Goal: Task Accomplishment & Management: Use online tool/utility

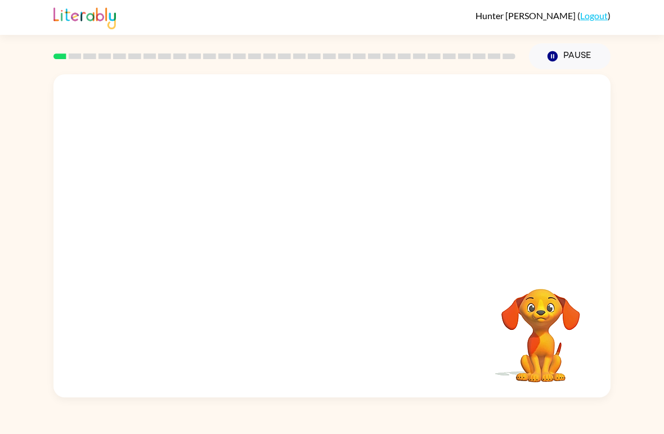
click at [662, 254] on div "Your browser must support playing .mp4 files to use Literably. Please try using…" at bounding box center [332, 233] width 664 height 328
click at [237, 231] on div at bounding box center [331, 169] width 557 height 191
click at [366, 233] on div at bounding box center [331, 169] width 557 height 191
click at [309, 238] on button "button" at bounding box center [332, 241] width 72 height 41
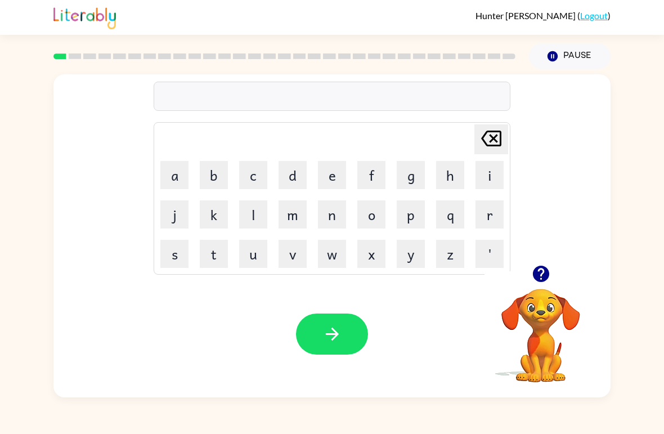
click at [338, 187] on button "e" at bounding box center [332, 175] width 28 height 28
click at [344, 210] on button "n" at bounding box center [332, 214] width 28 height 28
click at [227, 217] on button "k" at bounding box center [214, 214] width 28 height 28
click at [382, 188] on button "f" at bounding box center [371, 175] width 28 height 28
click at [384, 190] on td "f" at bounding box center [371, 175] width 38 height 38
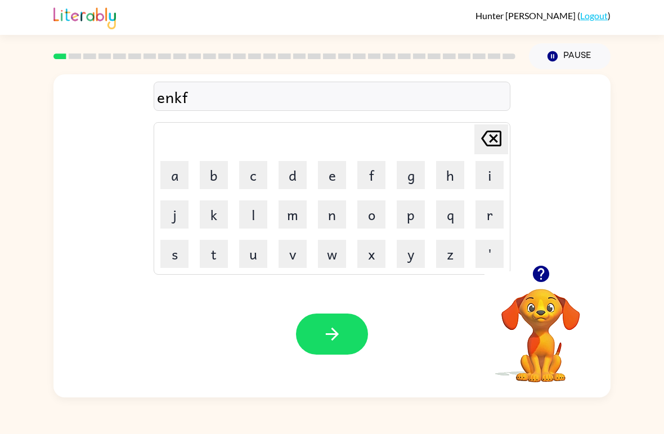
click at [344, 208] on button "n" at bounding box center [332, 214] width 28 height 28
click at [165, 182] on button "a" at bounding box center [174, 175] width 28 height 28
click at [178, 216] on button "j" at bounding box center [174, 214] width 28 height 28
click at [499, 133] on icon at bounding box center [491, 139] width 20 height 16
click at [499, 132] on icon at bounding box center [491, 139] width 20 height 16
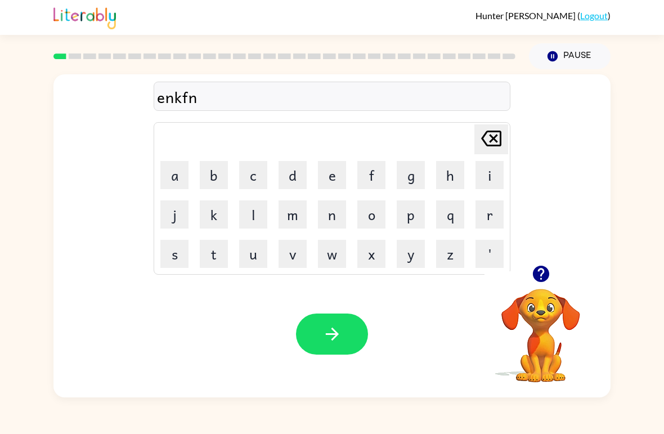
click at [491, 136] on icon at bounding box center [491, 139] width 20 height 16
click at [491, 135] on icon at bounding box center [491, 139] width 20 height 16
click at [489, 134] on icon "[PERSON_NAME] last character input" at bounding box center [491, 138] width 27 height 27
click at [483, 132] on icon "[PERSON_NAME] last character input" at bounding box center [491, 138] width 27 height 27
click at [486, 149] on icon "[PERSON_NAME] last character input" at bounding box center [491, 138] width 27 height 27
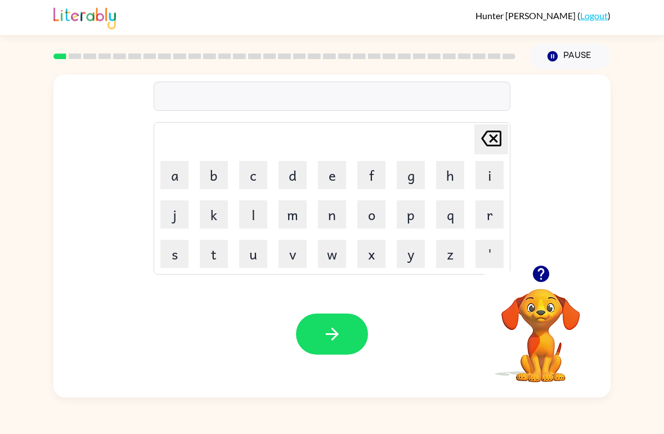
click at [218, 173] on button "b" at bounding box center [214, 175] width 28 height 28
click at [379, 214] on button "o" at bounding box center [371, 214] width 28 height 28
click at [491, 227] on button "r" at bounding box center [489, 214] width 28 height 28
click at [214, 177] on button "b" at bounding box center [214, 175] width 28 height 28
click at [499, 146] on icon at bounding box center [491, 139] width 20 height 16
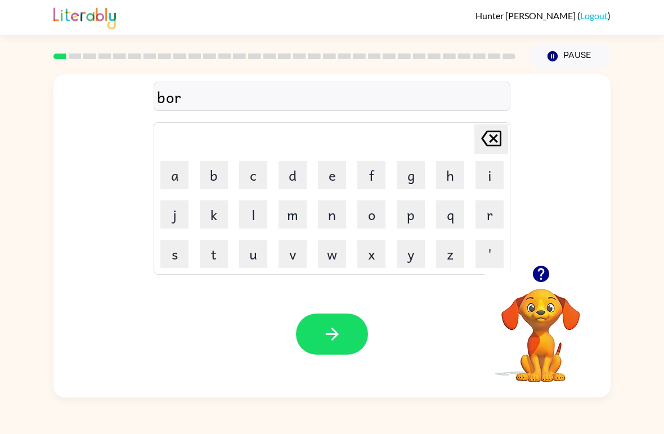
click at [299, 171] on button "d" at bounding box center [293, 175] width 28 height 28
click at [335, 172] on button "e" at bounding box center [332, 175] width 28 height 28
click at [487, 227] on button "r" at bounding box center [489, 214] width 28 height 28
click at [343, 338] on button "button" at bounding box center [332, 333] width 72 height 41
click at [260, 174] on button "c" at bounding box center [253, 175] width 28 height 28
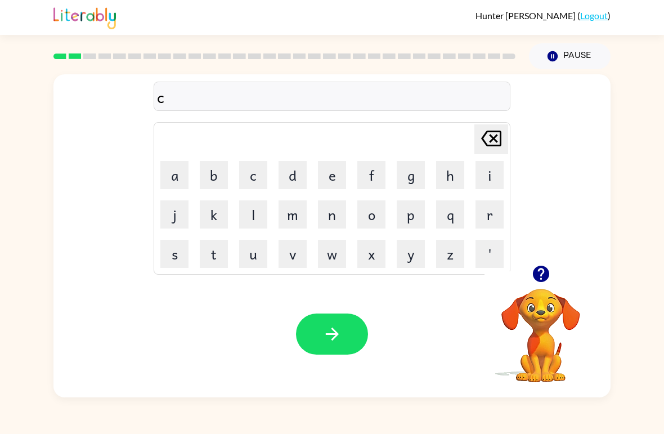
click at [374, 213] on button "o" at bounding box center [371, 214] width 28 height 28
click at [339, 212] on button "n" at bounding box center [332, 214] width 28 height 28
click at [213, 257] on button "t" at bounding box center [214, 254] width 28 height 28
click at [348, 339] on button "button" at bounding box center [332, 333] width 72 height 41
click at [546, 260] on button "button" at bounding box center [541, 273] width 29 height 29
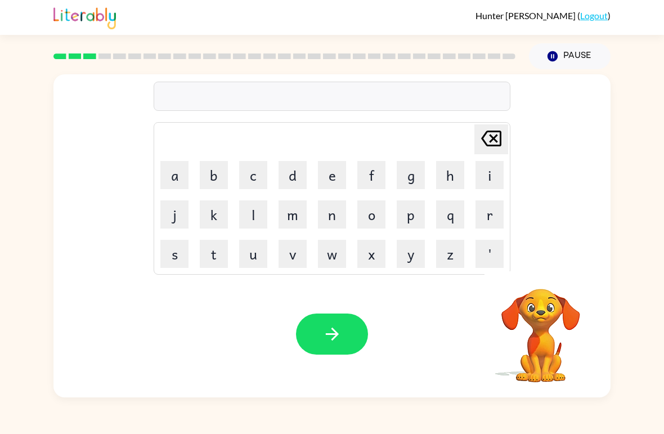
click at [545, 260] on div "[PERSON_NAME] last character input a b c d e f g h i j k l m n o p q r s t u v …" at bounding box center [331, 169] width 557 height 191
click at [242, 215] on button "l" at bounding box center [253, 214] width 28 height 28
click at [382, 218] on button "o" at bounding box center [371, 214] width 28 height 28
click at [210, 217] on button "k" at bounding box center [214, 214] width 28 height 28
click at [502, 139] on icon "[PERSON_NAME] last character input" at bounding box center [491, 138] width 27 height 27
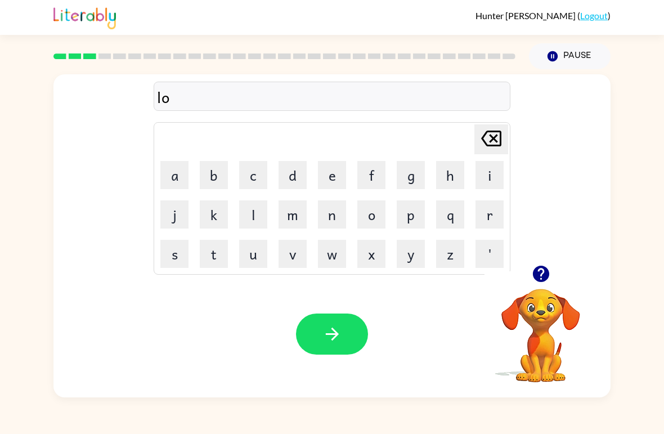
click at [254, 179] on button "c" at bounding box center [253, 175] width 28 height 28
click at [182, 182] on button "a" at bounding box center [174, 175] width 28 height 28
click at [214, 249] on button "t" at bounding box center [214, 254] width 28 height 28
click at [335, 343] on icon "button" at bounding box center [332, 334] width 20 height 20
click at [307, 48] on div at bounding box center [284, 56] width 475 height 39
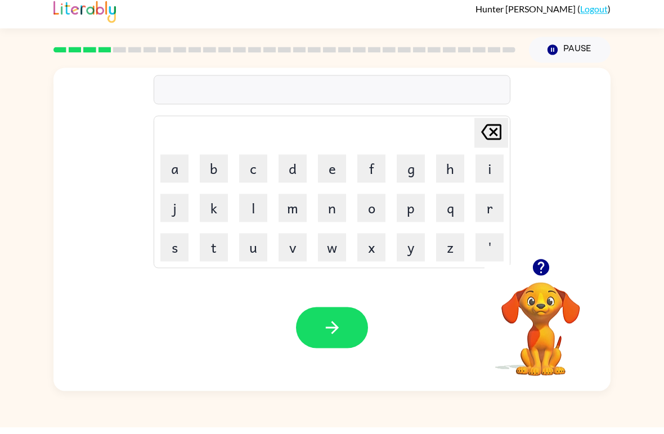
click at [348, 195] on td "n" at bounding box center [332, 214] width 38 height 38
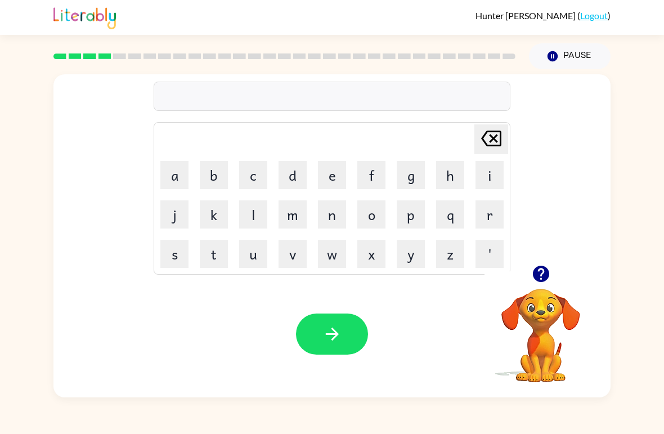
click at [253, 254] on button "u" at bounding box center [253, 254] width 28 height 28
click at [406, 187] on button "g" at bounding box center [411, 175] width 28 height 28
click at [246, 240] on button "u" at bounding box center [253, 254] width 28 height 28
click at [497, 146] on icon at bounding box center [491, 139] width 20 height 16
click at [255, 213] on button "l" at bounding box center [253, 214] width 28 height 28
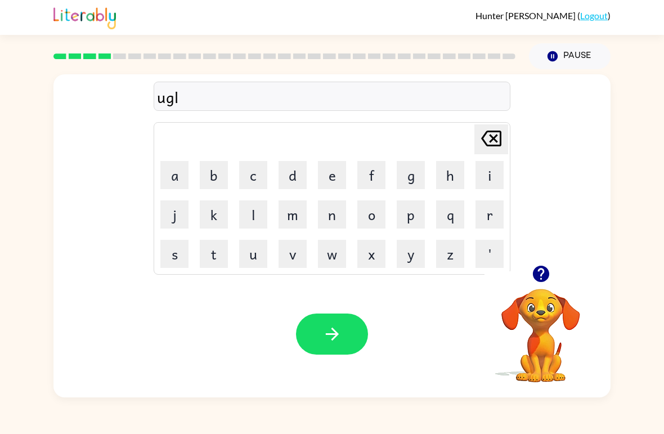
click at [497, 150] on icon "[PERSON_NAME] last character input" at bounding box center [491, 138] width 27 height 27
click at [485, 134] on icon at bounding box center [491, 139] width 20 height 16
click at [412, 259] on button "y" at bounding box center [411, 254] width 28 height 28
click at [410, 218] on button "p" at bounding box center [411, 214] width 28 height 28
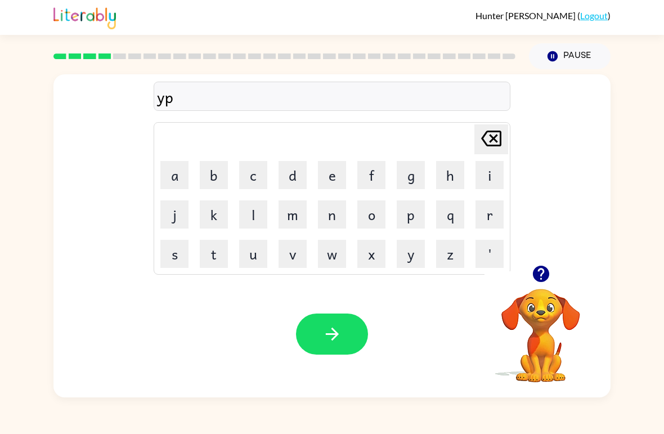
click at [493, 142] on icon "[PERSON_NAME] last character input" at bounding box center [491, 138] width 27 height 27
click at [384, 217] on button "o" at bounding box center [371, 214] width 28 height 28
click at [263, 257] on button "u" at bounding box center [253, 254] width 28 height 28
click at [497, 208] on button "r" at bounding box center [489, 214] width 28 height 28
click at [502, 137] on icon "[PERSON_NAME] last character input" at bounding box center [491, 138] width 27 height 27
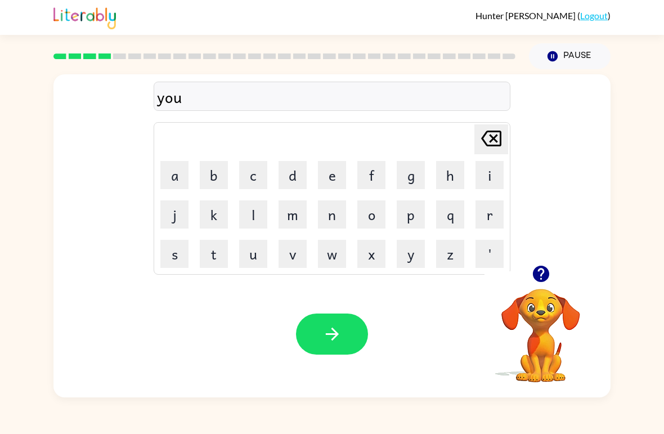
click at [486, 151] on icon "[PERSON_NAME] last character input" at bounding box center [491, 138] width 27 height 27
click at [491, 131] on icon at bounding box center [491, 139] width 20 height 16
click at [651, 357] on div "[PERSON_NAME] last character input a b c d e f g h i j k l m n o p q r s t u v …" at bounding box center [332, 233] width 664 height 328
click at [652, 357] on div "[PERSON_NAME] last character input a b c d e f g h i j k l m n o p q r s t u v …" at bounding box center [332, 233] width 664 height 328
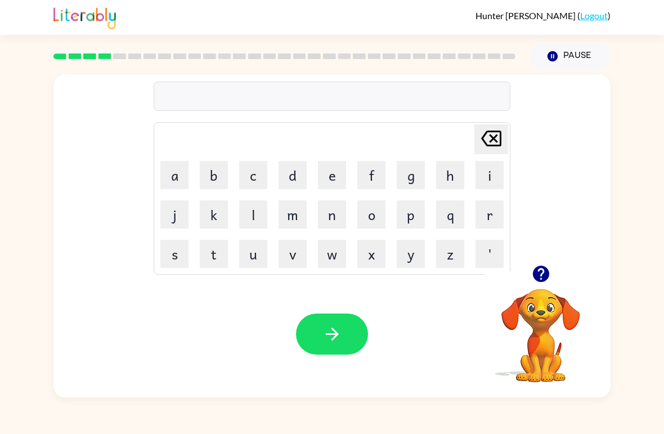
click at [422, 257] on button "y" at bounding box center [411, 254] width 28 height 28
click at [367, 218] on button "o" at bounding box center [371, 214] width 28 height 28
click at [251, 258] on button "u" at bounding box center [253, 254] width 28 height 28
click at [497, 221] on button "r" at bounding box center [489, 214] width 28 height 28
click at [257, 250] on button "u" at bounding box center [253, 254] width 28 height 28
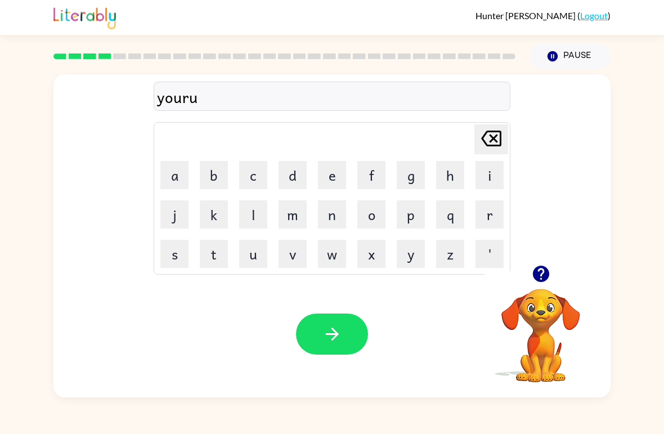
click at [424, 178] on button "g" at bounding box center [411, 175] width 28 height 28
click at [257, 217] on button "l" at bounding box center [253, 214] width 28 height 28
click at [407, 255] on button "y" at bounding box center [411, 254] width 28 height 28
click at [349, 331] on button "button" at bounding box center [332, 333] width 72 height 41
click at [343, 214] on button "n" at bounding box center [332, 214] width 28 height 28
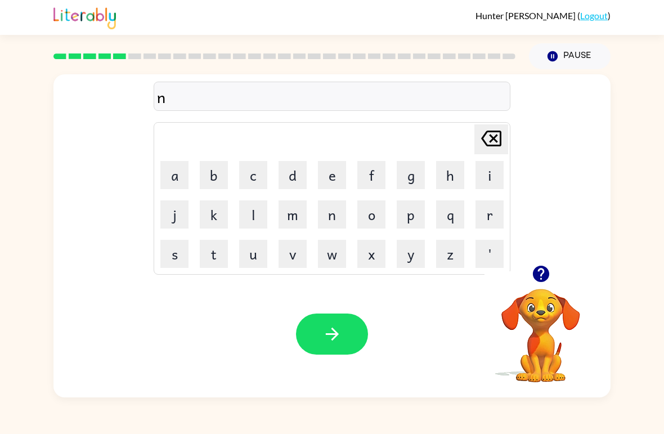
click at [345, 161] on button "e" at bounding box center [332, 175] width 28 height 28
click at [489, 206] on button "r" at bounding box center [489, 214] width 28 height 28
click at [372, 215] on button "o" at bounding box center [371, 214] width 28 height 28
click at [253, 214] on button "l" at bounding box center [253, 214] width 28 height 28
click at [409, 262] on button "y" at bounding box center [411, 254] width 28 height 28
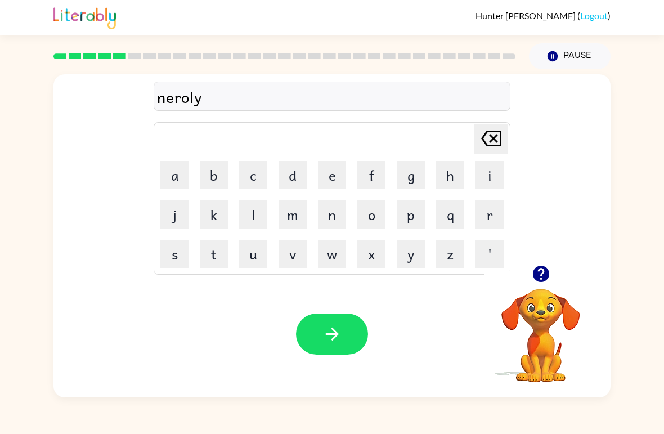
click at [342, 334] on icon "button" at bounding box center [332, 334] width 20 height 20
click at [655, 399] on div "[PERSON_NAME] ( Logout ) Pause Pause Delete Delete last character input a b c d…" at bounding box center [332, 217] width 664 height 434
click at [371, 227] on button "o" at bounding box center [371, 214] width 28 height 28
click at [371, 226] on button "o" at bounding box center [371, 214] width 28 height 28
click at [375, 222] on button "o" at bounding box center [371, 214] width 28 height 28
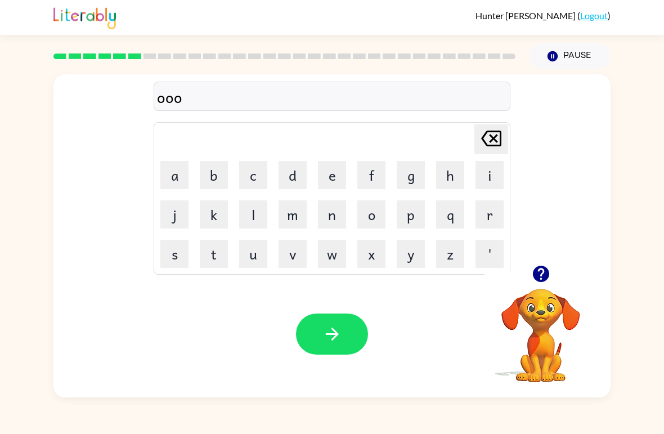
click at [375, 222] on button "o" at bounding box center [371, 214] width 28 height 28
click at [370, 222] on button "o" at bounding box center [371, 214] width 28 height 28
click at [361, 219] on button "o" at bounding box center [371, 214] width 28 height 28
click at [360, 218] on button "o" at bounding box center [371, 214] width 28 height 28
click at [372, 225] on button "o" at bounding box center [371, 214] width 28 height 28
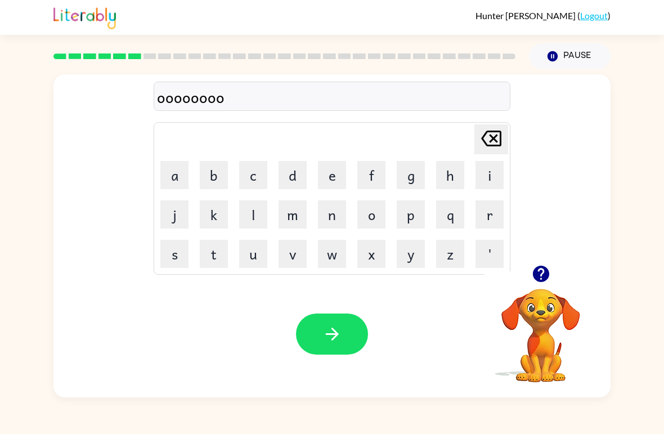
click at [372, 225] on button "o" at bounding box center [371, 214] width 28 height 28
click at [383, 220] on button "o" at bounding box center [371, 214] width 28 height 28
click at [377, 206] on button "o" at bounding box center [371, 214] width 28 height 28
click at [377, 205] on button "o" at bounding box center [371, 214] width 28 height 28
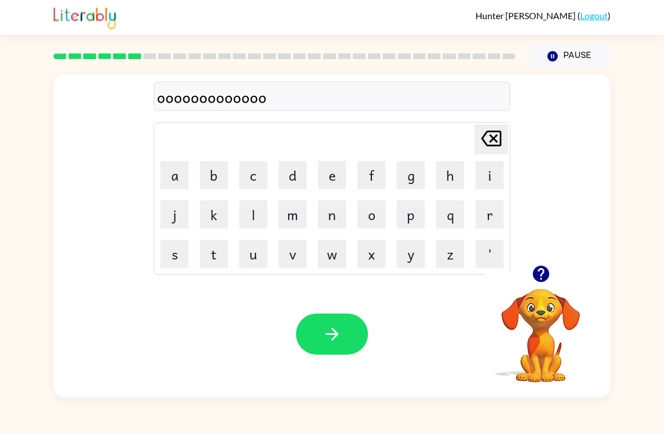
click at [375, 213] on button "o" at bounding box center [371, 214] width 28 height 28
click at [375, 212] on button "o" at bounding box center [371, 214] width 28 height 28
click at [374, 212] on button "o" at bounding box center [371, 214] width 28 height 28
click at [372, 210] on button "o" at bounding box center [371, 214] width 28 height 28
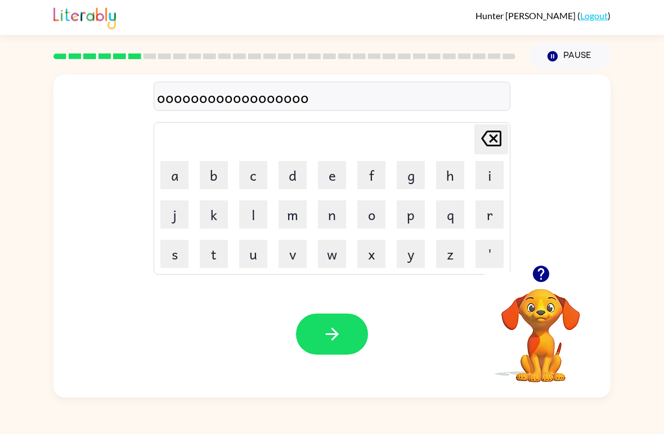
click at [372, 210] on button "o" at bounding box center [371, 214] width 28 height 28
click at [363, 215] on button "o" at bounding box center [371, 214] width 28 height 28
click at [381, 212] on button "o" at bounding box center [371, 214] width 28 height 28
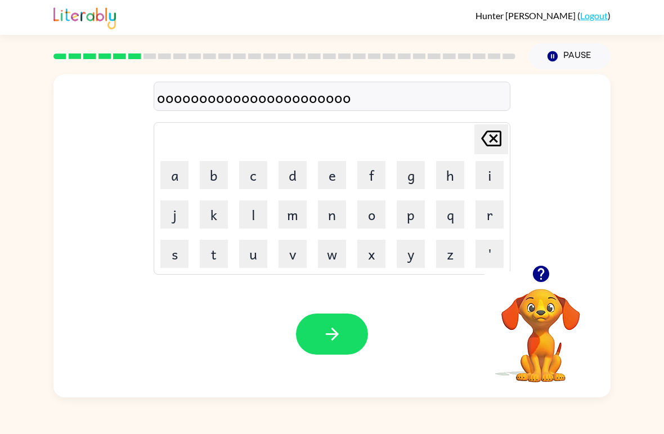
click at [372, 203] on button "o" at bounding box center [371, 214] width 28 height 28
click at [369, 202] on button "o" at bounding box center [371, 214] width 28 height 28
click at [375, 216] on button "o" at bounding box center [371, 214] width 28 height 28
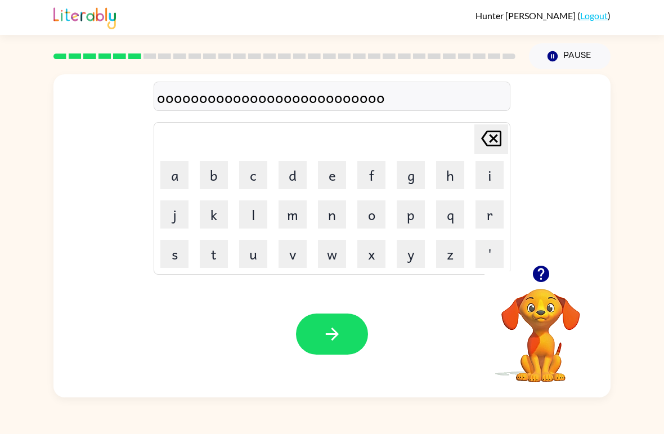
click at [379, 214] on button "o" at bounding box center [371, 214] width 28 height 28
click at [374, 208] on button "o" at bounding box center [371, 214] width 28 height 28
click at [376, 213] on button "o" at bounding box center [371, 214] width 28 height 28
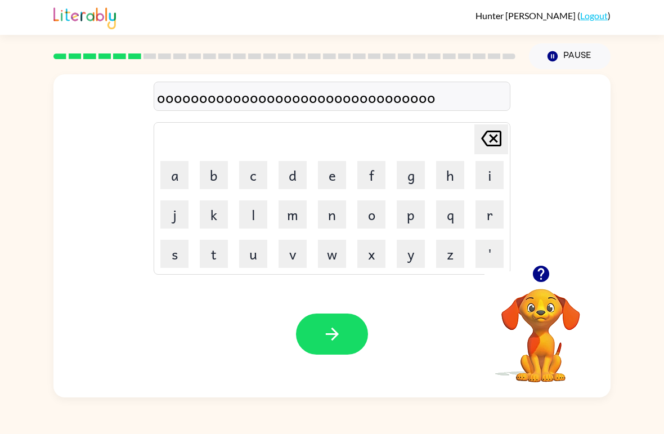
click at [376, 213] on button "o" at bounding box center [371, 214] width 28 height 28
click at [367, 212] on button "o" at bounding box center [371, 214] width 28 height 28
click at [370, 213] on button "o" at bounding box center [371, 214] width 28 height 28
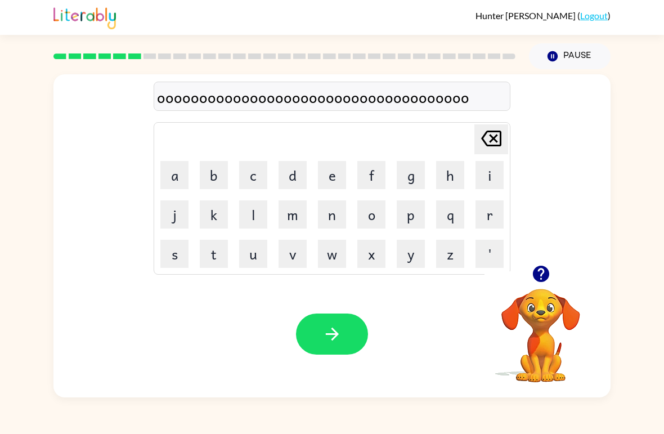
click at [375, 203] on button "o" at bounding box center [371, 214] width 28 height 28
click at [365, 204] on button "o" at bounding box center [371, 214] width 28 height 28
click at [370, 218] on button "o" at bounding box center [371, 214] width 28 height 28
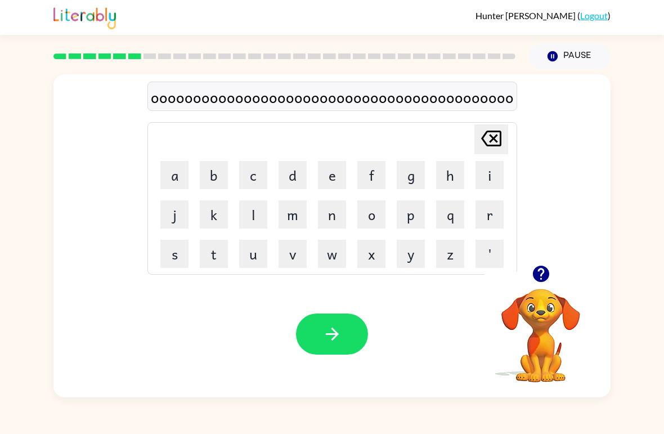
click at [374, 209] on button "o" at bounding box center [371, 214] width 28 height 28
click at [367, 209] on button "o" at bounding box center [371, 214] width 28 height 28
click at [375, 207] on button "o" at bounding box center [371, 214] width 28 height 28
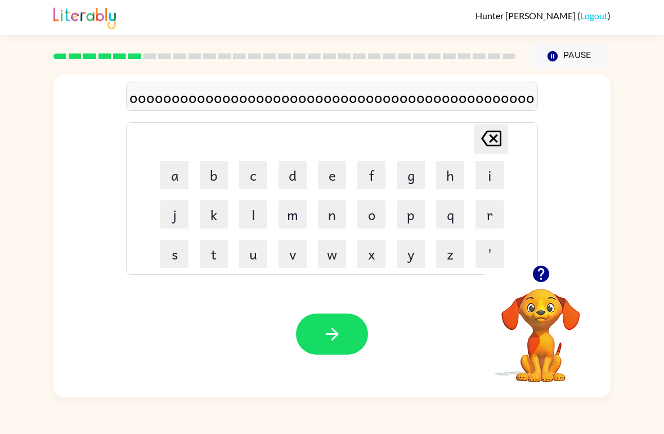
click at [355, 216] on td "o" at bounding box center [371, 214] width 38 height 38
click at [375, 215] on button "o" at bounding box center [371, 214] width 28 height 28
click at [375, 214] on button "o" at bounding box center [371, 214] width 28 height 28
click at [372, 215] on button "o" at bounding box center [371, 214] width 28 height 28
click at [371, 214] on button "o" at bounding box center [371, 214] width 28 height 28
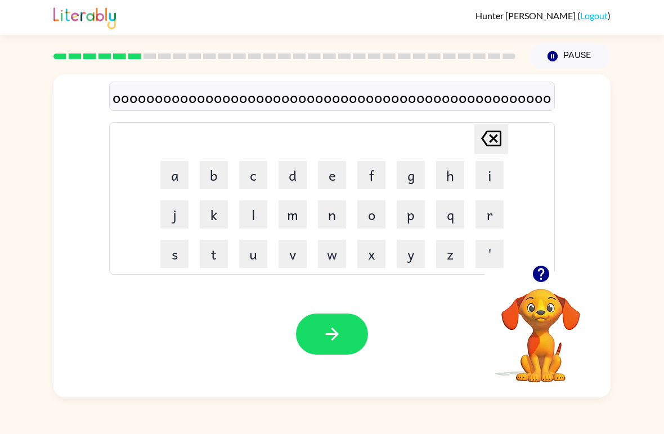
click at [378, 207] on button "o" at bounding box center [371, 214] width 28 height 28
click at [374, 206] on button "o" at bounding box center [371, 214] width 28 height 28
click at [375, 207] on button "o" at bounding box center [371, 214] width 28 height 28
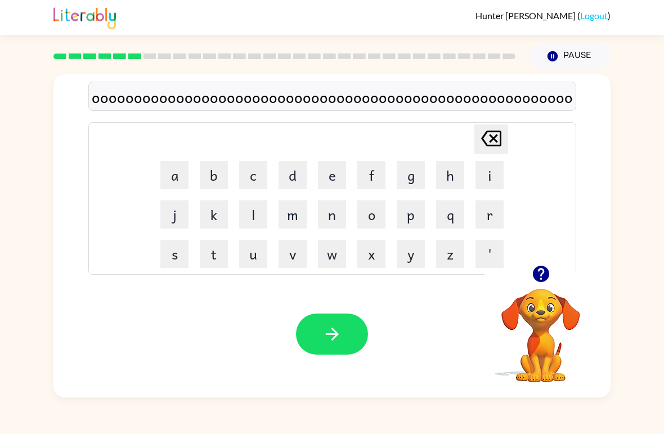
click at [376, 212] on button "o" at bounding box center [371, 214] width 28 height 28
click at [378, 209] on button "o" at bounding box center [371, 214] width 28 height 28
click at [380, 213] on button "o" at bounding box center [371, 214] width 28 height 28
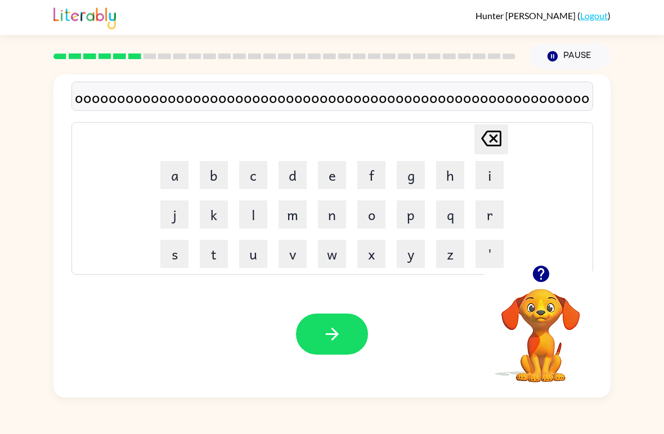
click at [374, 207] on button "o" at bounding box center [371, 214] width 28 height 28
click at [374, 206] on button "o" at bounding box center [371, 214] width 28 height 28
click at [378, 208] on button "o" at bounding box center [371, 214] width 28 height 28
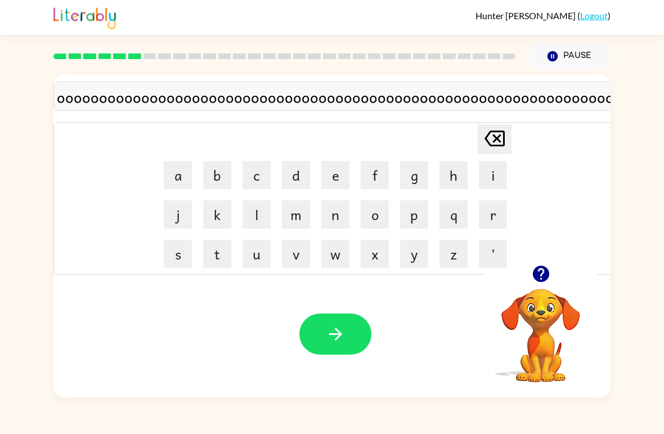
click at [381, 217] on button "o" at bounding box center [375, 214] width 28 height 28
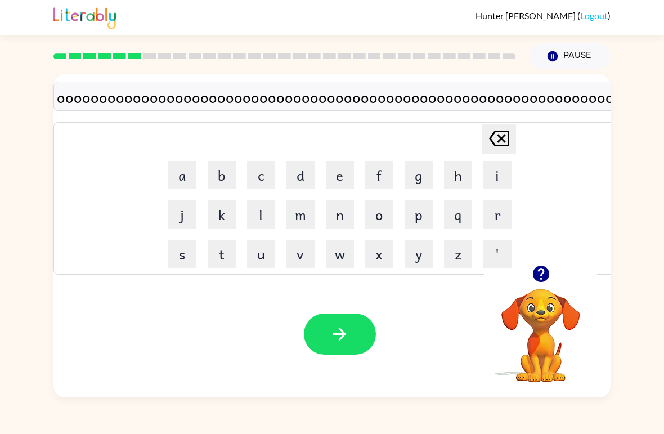
click at [381, 216] on button "o" at bounding box center [379, 214] width 28 height 28
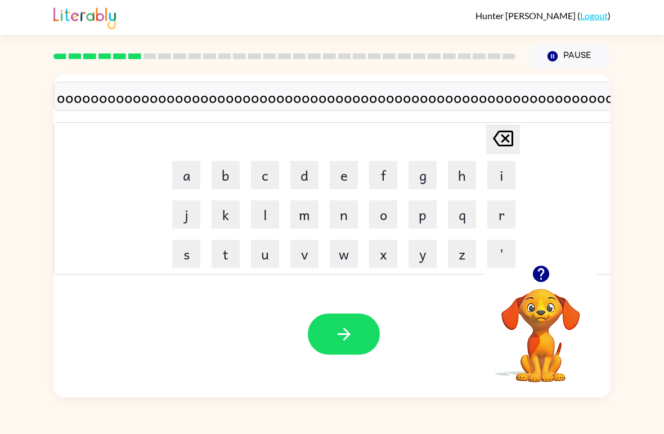
click at [384, 219] on button "o" at bounding box center [383, 214] width 28 height 28
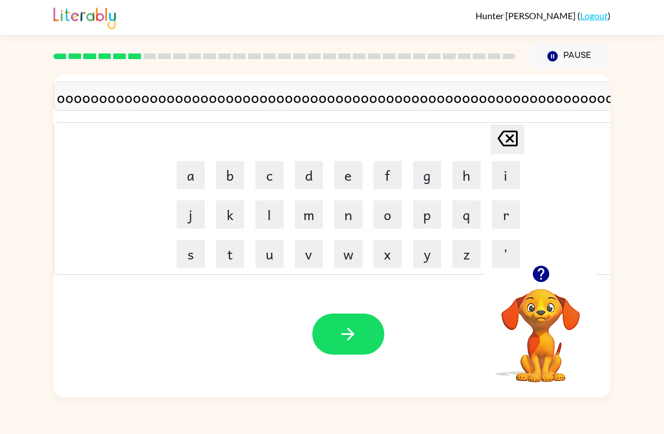
click at [401, 210] on button "o" at bounding box center [388, 214] width 28 height 28
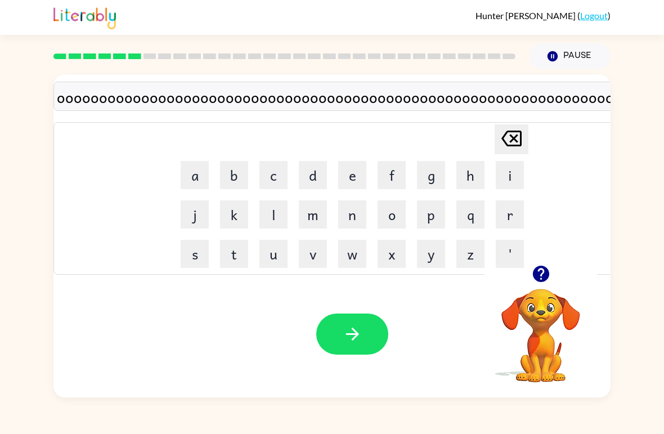
click at [406, 206] on button "o" at bounding box center [392, 214] width 28 height 28
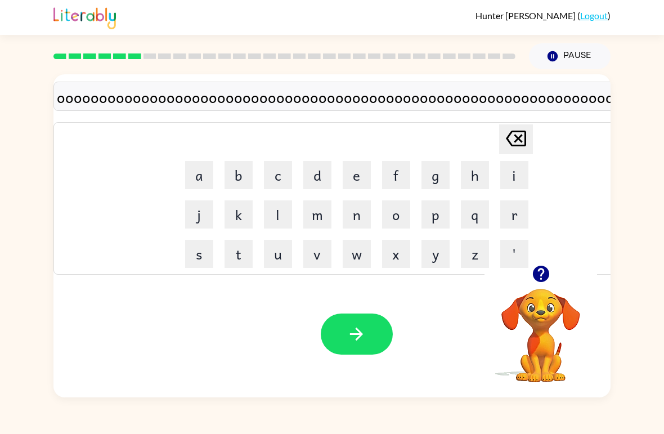
click at [410, 213] on button "o" at bounding box center [396, 214] width 28 height 28
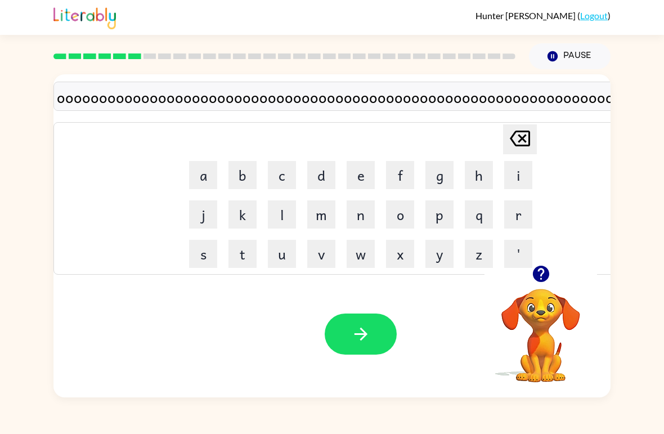
click at [410, 212] on button "o" at bounding box center [400, 214] width 28 height 28
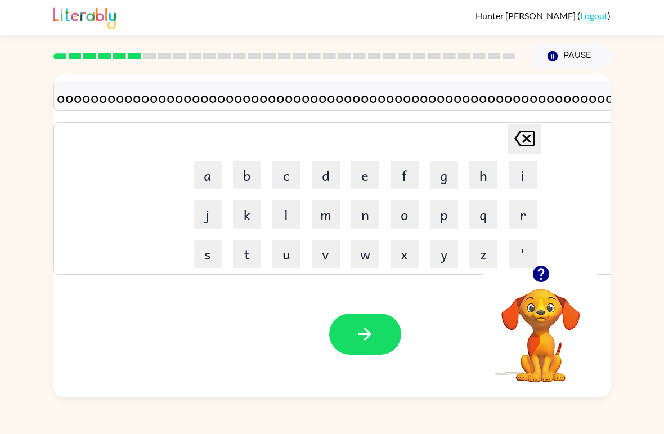
click at [406, 211] on button "o" at bounding box center [404, 214] width 28 height 28
click at [406, 210] on button "o" at bounding box center [404, 214] width 28 height 28
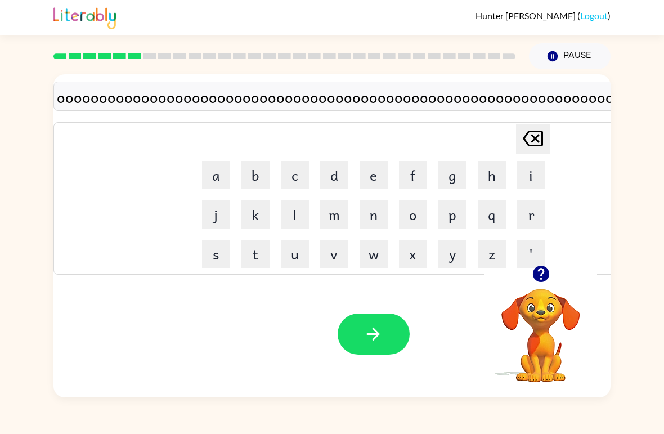
click at [404, 206] on td "o" at bounding box center [413, 214] width 38 height 38
click at [403, 205] on td "o" at bounding box center [413, 214] width 38 height 38
click at [416, 214] on button "o" at bounding box center [413, 214] width 28 height 28
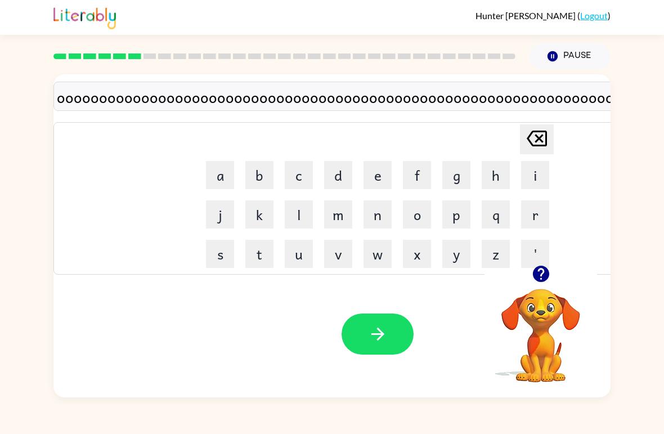
click at [415, 214] on button "o" at bounding box center [417, 214] width 28 height 28
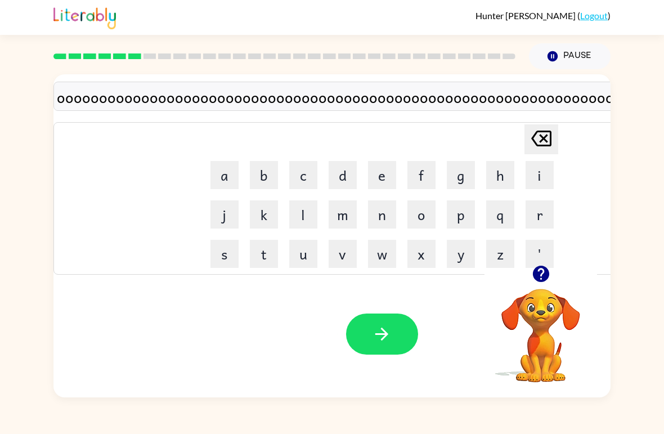
click at [426, 208] on button "o" at bounding box center [421, 214] width 28 height 28
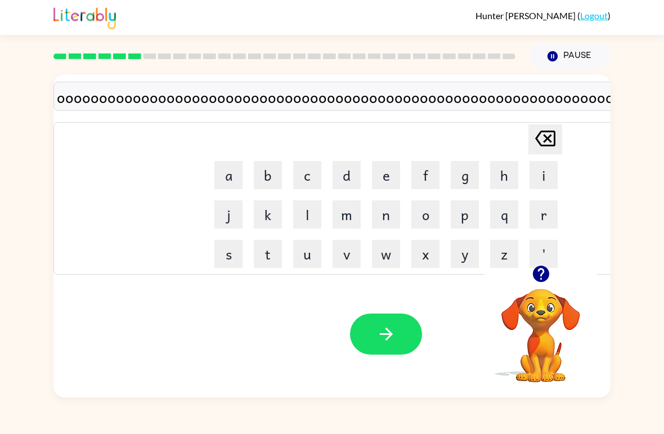
click at [538, 278] on icon "button" at bounding box center [540, 274] width 16 height 16
click at [406, 341] on button "button" at bounding box center [386, 333] width 72 height 41
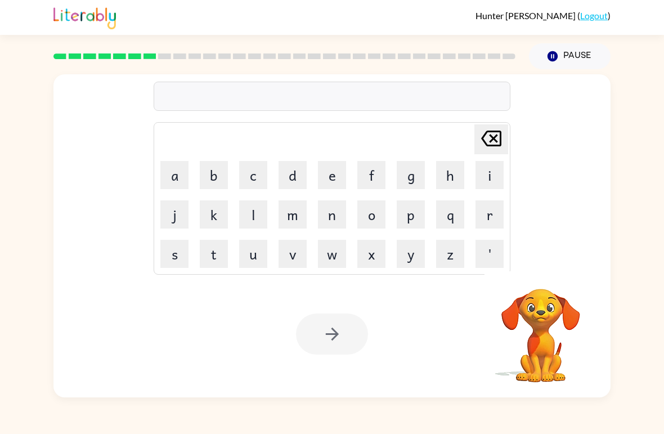
click at [352, 174] on td "f" at bounding box center [371, 175] width 38 height 38
click at [362, 180] on button "f" at bounding box center [371, 175] width 28 height 28
click at [370, 168] on button "f" at bounding box center [371, 175] width 28 height 28
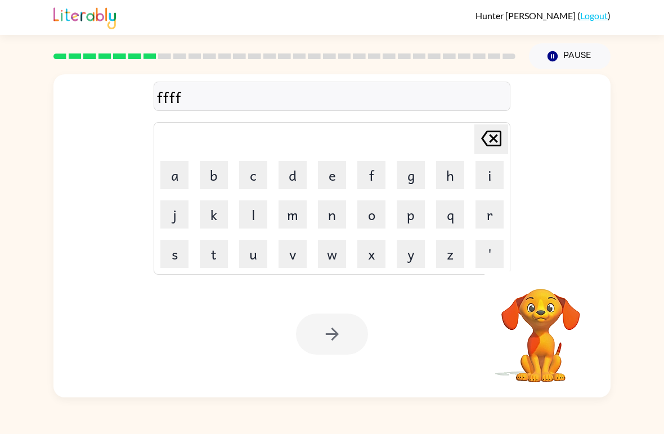
click at [379, 175] on button "f" at bounding box center [371, 175] width 28 height 28
click at [366, 168] on button "f" at bounding box center [371, 175] width 28 height 28
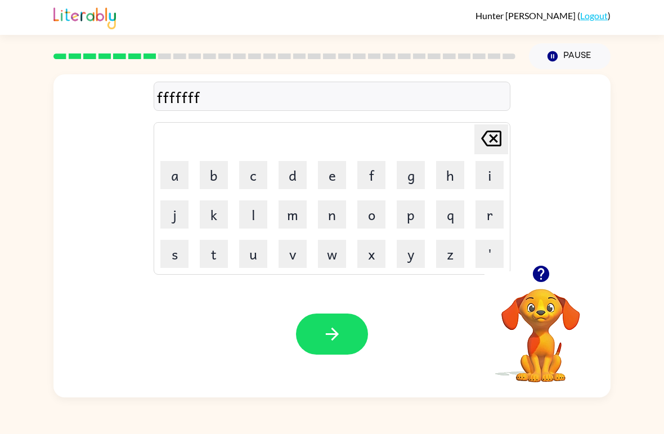
click at [373, 174] on button "f" at bounding box center [371, 175] width 28 height 28
click at [372, 174] on button "f" at bounding box center [371, 175] width 28 height 28
click at [370, 154] on td "[PERSON_NAME] last character input" at bounding box center [331, 139] width 353 height 31
click at [364, 170] on button "f" at bounding box center [371, 175] width 28 height 28
click at [364, 169] on button "f" at bounding box center [371, 175] width 28 height 28
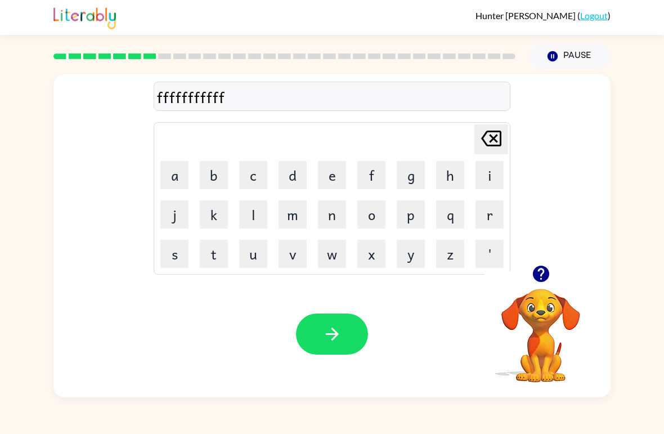
click at [369, 168] on button "f" at bounding box center [371, 175] width 28 height 28
click at [377, 169] on button "f" at bounding box center [371, 175] width 28 height 28
click at [360, 185] on button "f" at bounding box center [371, 175] width 28 height 28
click at [364, 184] on button "f" at bounding box center [371, 175] width 28 height 28
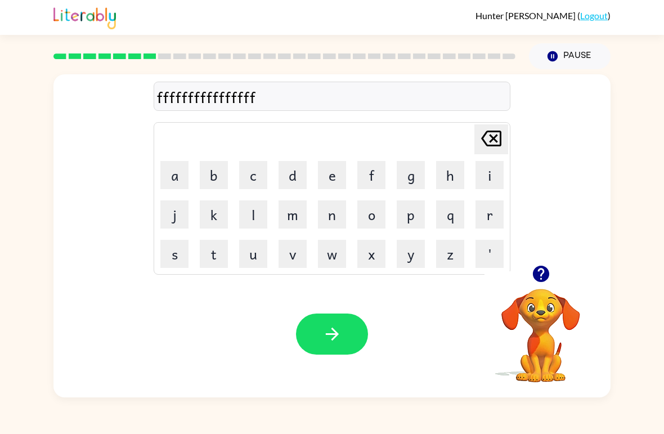
click at [364, 183] on button "f" at bounding box center [371, 175] width 28 height 28
click at [376, 183] on button "f" at bounding box center [371, 175] width 28 height 28
click at [375, 182] on button "f" at bounding box center [371, 175] width 28 height 28
click at [371, 170] on button "f" at bounding box center [371, 175] width 28 height 28
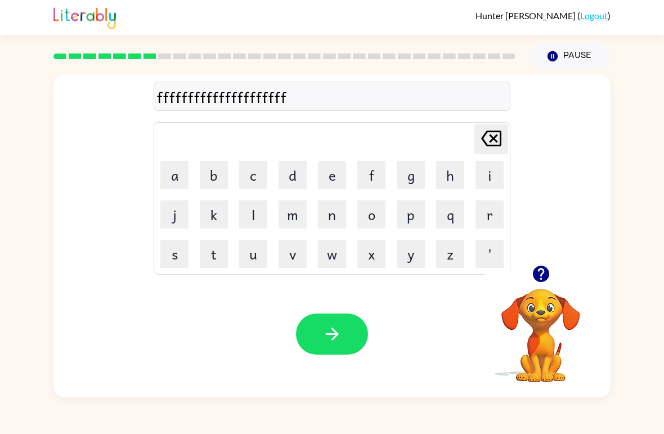
click at [378, 175] on button "f" at bounding box center [371, 175] width 28 height 28
click at [374, 170] on button "f" at bounding box center [371, 175] width 28 height 28
click at [362, 175] on button "f" at bounding box center [371, 175] width 28 height 28
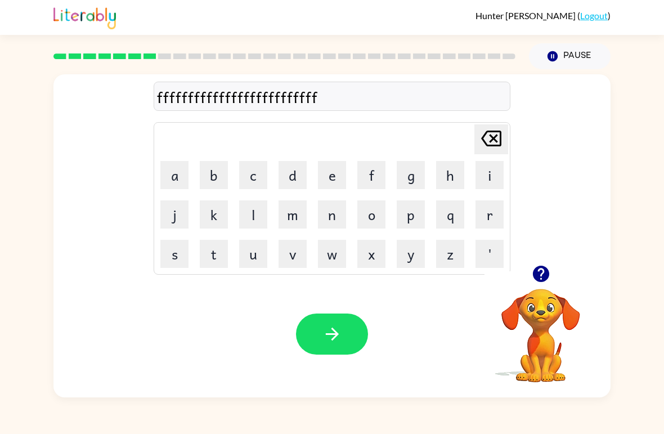
click at [360, 163] on button "f" at bounding box center [371, 175] width 28 height 28
click at [370, 164] on button "f" at bounding box center [371, 175] width 28 height 28
click at [489, 146] on icon at bounding box center [491, 139] width 20 height 16
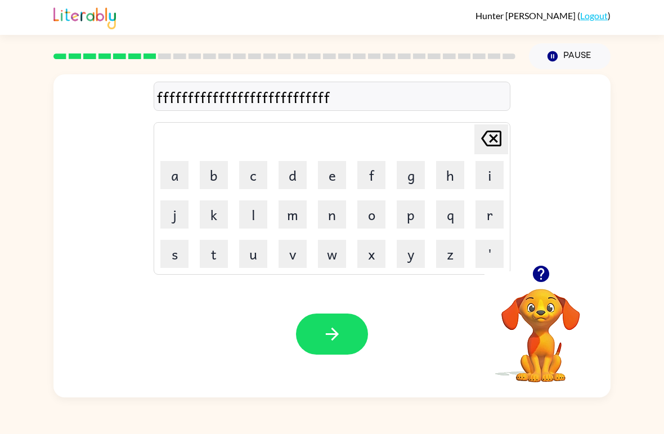
click at [500, 130] on icon "[PERSON_NAME] last character input" at bounding box center [491, 138] width 27 height 27
click at [493, 140] on icon at bounding box center [491, 139] width 20 height 16
click at [497, 131] on icon "[PERSON_NAME] last character input" at bounding box center [491, 138] width 27 height 27
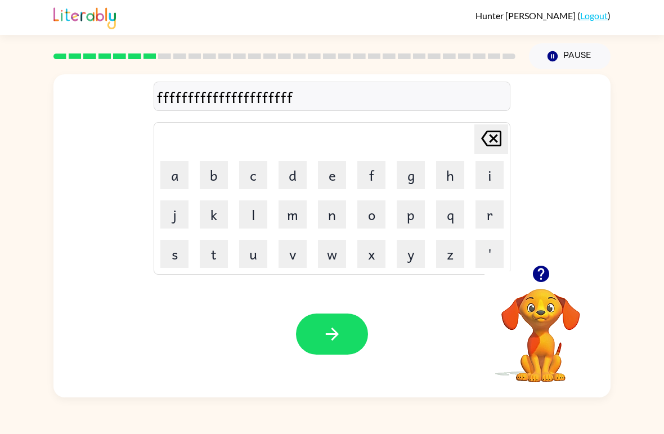
click at [491, 125] on icon "[PERSON_NAME] last character input" at bounding box center [491, 138] width 27 height 27
click at [493, 123] on div "[PERSON_NAME] last character input a b c d e f g h i j k l m n o p q r s t u v …" at bounding box center [332, 198] width 357 height 152
click at [493, 123] on div "fffffffffffffffffffff Delete Delete last character input a b c d e f g h i j k …" at bounding box center [332, 170] width 357 height 210
click at [494, 131] on icon at bounding box center [491, 139] width 20 height 16
click at [493, 131] on icon at bounding box center [491, 139] width 20 height 16
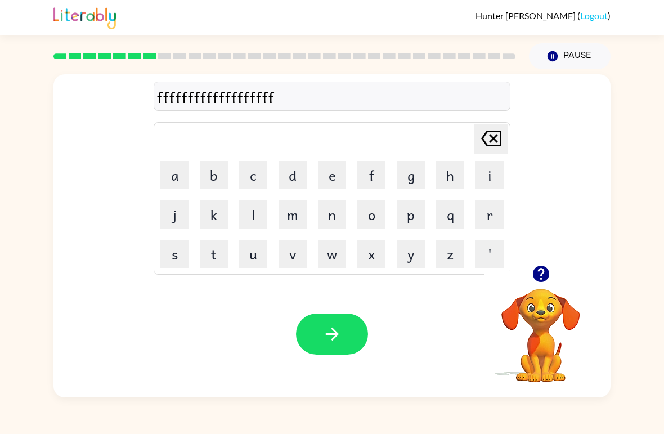
click at [493, 134] on icon "[PERSON_NAME] last character input" at bounding box center [491, 138] width 27 height 27
click at [492, 134] on icon "[PERSON_NAME] last character input" at bounding box center [491, 138] width 27 height 27
click at [498, 143] on icon "[PERSON_NAME] last character input" at bounding box center [491, 138] width 27 height 27
click at [496, 136] on icon at bounding box center [491, 139] width 20 height 16
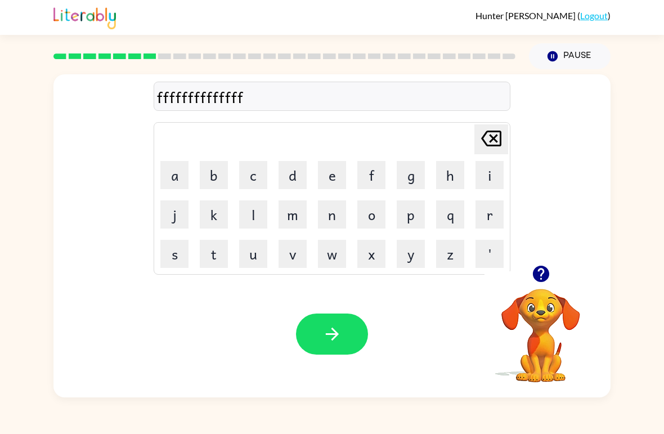
click at [494, 136] on icon "[PERSON_NAME] last character input" at bounding box center [491, 138] width 27 height 27
click at [493, 136] on icon "[PERSON_NAME] last character input" at bounding box center [491, 138] width 27 height 27
click at [489, 140] on icon "[PERSON_NAME] last character input" at bounding box center [491, 138] width 27 height 27
click at [500, 139] on icon at bounding box center [491, 139] width 20 height 16
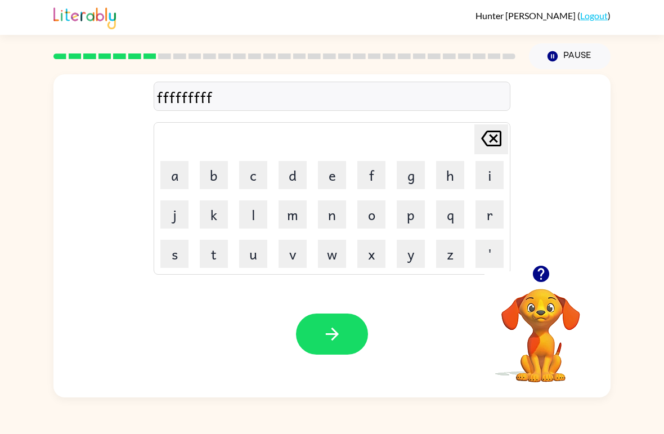
click at [500, 138] on icon at bounding box center [491, 139] width 20 height 16
click at [504, 142] on icon "[PERSON_NAME] last character input" at bounding box center [491, 138] width 27 height 27
click at [507, 147] on button "[PERSON_NAME] last character input" at bounding box center [491, 139] width 34 height 30
click at [504, 152] on icon "[PERSON_NAME] last character input" at bounding box center [491, 138] width 27 height 27
click at [504, 151] on icon "[PERSON_NAME] last character input" at bounding box center [491, 138] width 27 height 27
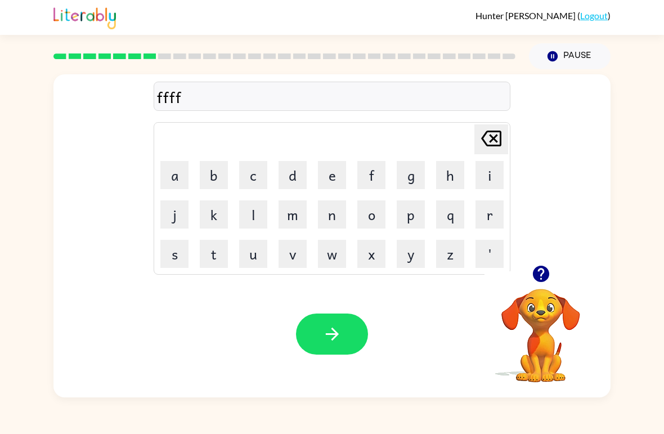
click at [505, 138] on button "[PERSON_NAME] last character input" at bounding box center [491, 139] width 34 height 30
click at [506, 145] on button "[PERSON_NAME] last character input" at bounding box center [491, 139] width 34 height 30
click at [507, 131] on button "[PERSON_NAME] last character input" at bounding box center [491, 139] width 34 height 30
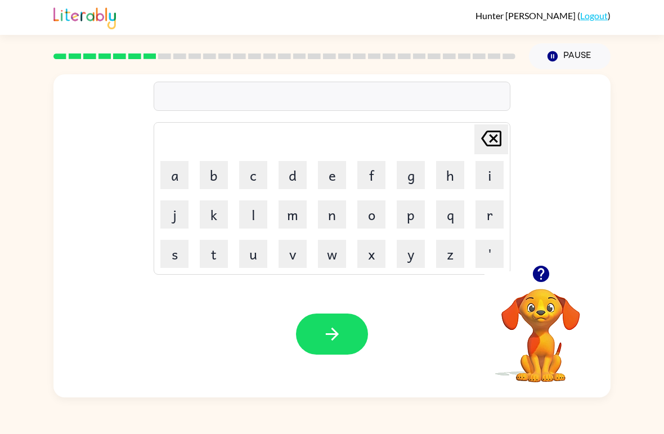
click at [521, 271] on div at bounding box center [540, 273] width 113 height 29
click at [520, 271] on div at bounding box center [540, 273] width 113 height 29
click at [532, 279] on icon "button" at bounding box center [541, 274] width 20 height 20
click at [221, 254] on button "t" at bounding box center [214, 254] width 28 height 28
click at [492, 224] on button "r" at bounding box center [489, 214] width 28 height 28
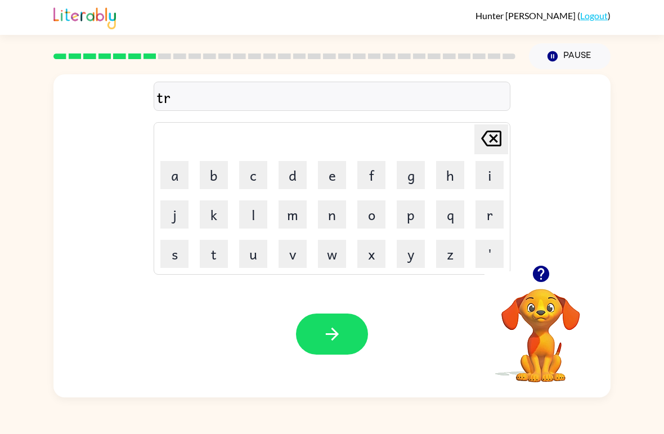
click at [494, 185] on button "i" at bounding box center [489, 175] width 28 height 28
click at [263, 175] on button "c" at bounding box center [253, 175] width 28 height 28
click at [251, 219] on button "l" at bounding box center [253, 214] width 28 height 28
click at [341, 333] on icon "button" at bounding box center [332, 334] width 20 height 20
click at [340, 333] on div at bounding box center [332, 333] width 72 height 41
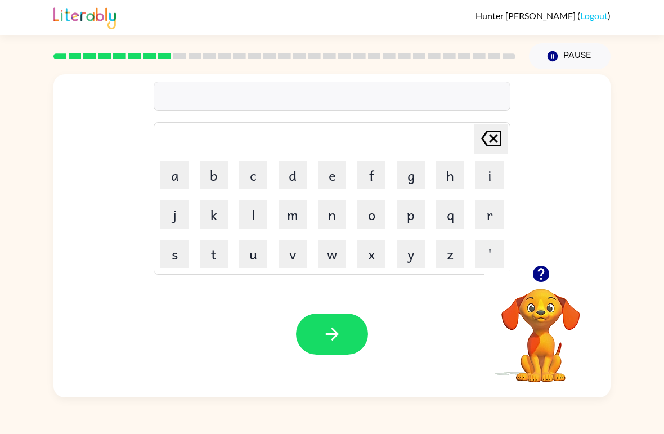
click at [297, 223] on button "m" at bounding box center [293, 214] width 28 height 28
click at [338, 174] on button "e" at bounding box center [332, 175] width 28 height 28
click at [512, 217] on div "me [PERSON_NAME] last character input a b c d e f g h i j k l m n o p q r s t u…" at bounding box center [331, 169] width 557 height 191
click at [501, 214] on button "r" at bounding box center [489, 214] width 28 height 28
click at [335, 167] on button "e" at bounding box center [332, 175] width 28 height 28
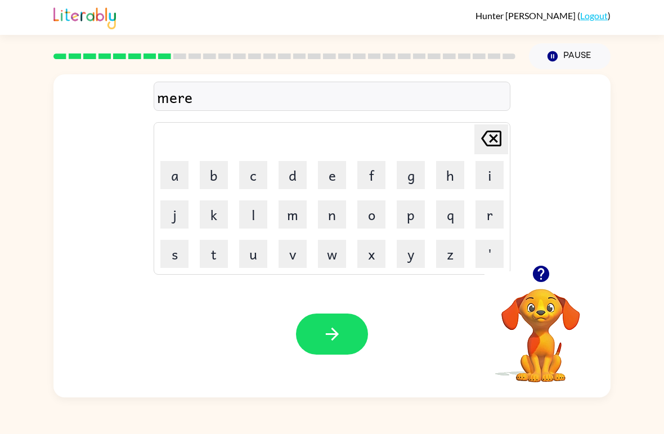
click at [489, 142] on icon "[PERSON_NAME] last character input" at bounding box center [491, 138] width 27 height 27
click at [502, 206] on button "r" at bounding box center [489, 214] width 28 height 28
click at [488, 134] on icon "[PERSON_NAME] last character input" at bounding box center [491, 138] width 27 height 27
click at [478, 210] on button "r" at bounding box center [489, 214] width 28 height 28
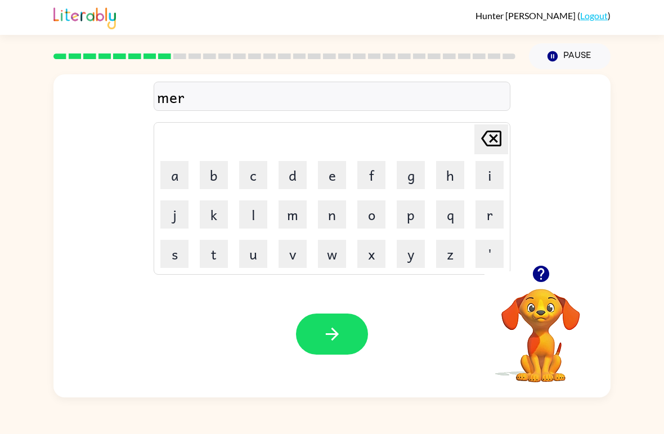
click at [336, 174] on button "e" at bounding box center [332, 175] width 28 height 28
click at [262, 176] on button "c" at bounding box center [253, 175] width 28 height 28
click at [254, 214] on button "l" at bounding box center [253, 214] width 28 height 28
click at [329, 344] on button "button" at bounding box center [332, 333] width 72 height 41
click at [328, 344] on div at bounding box center [332, 333] width 72 height 41
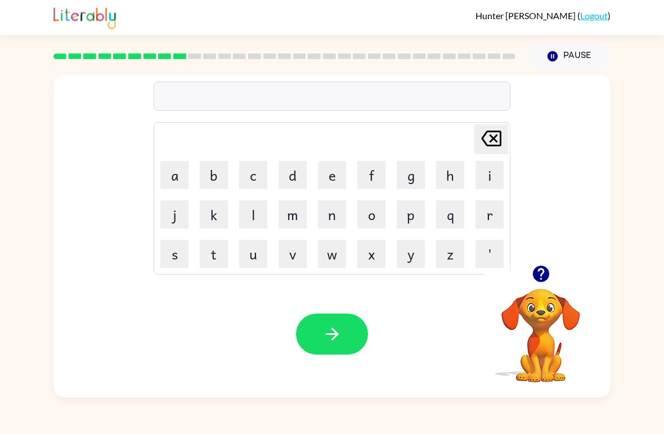
click at [318, 213] on button "n" at bounding box center [332, 214] width 28 height 28
click at [496, 180] on button "i" at bounding box center [489, 175] width 28 height 28
click at [297, 218] on button "m" at bounding box center [293, 214] width 28 height 28
click at [212, 168] on button "b" at bounding box center [214, 175] width 28 height 28
click at [266, 215] on button "l" at bounding box center [253, 214] width 28 height 28
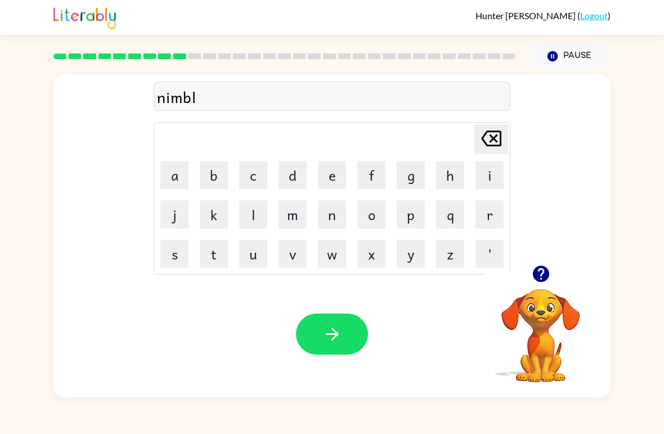
click at [346, 341] on button "button" at bounding box center [332, 333] width 72 height 41
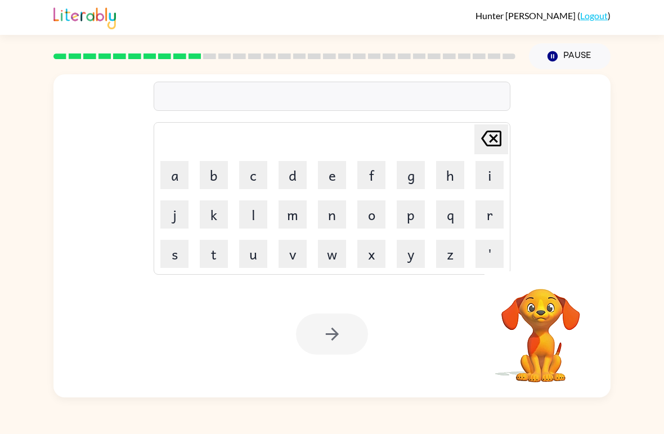
click at [257, 259] on button "u" at bounding box center [253, 254] width 28 height 28
click at [334, 221] on button "n" at bounding box center [332, 214] width 28 height 28
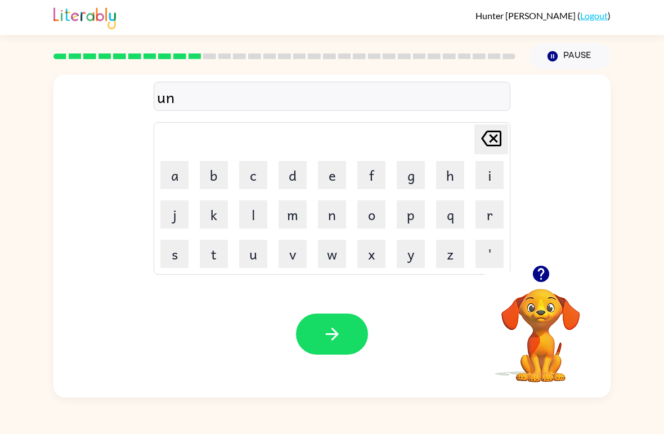
click at [372, 168] on button "f" at bounding box center [371, 175] width 28 height 28
click at [376, 212] on button "o" at bounding box center [371, 214] width 28 height 28
click at [208, 177] on button "b" at bounding box center [214, 175] width 28 height 28
click at [491, 149] on icon "[PERSON_NAME] last character input" at bounding box center [491, 138] width 27 height 27
click at [251, 226] on button "l" at bounding box center [253, 214] width 28 height 28
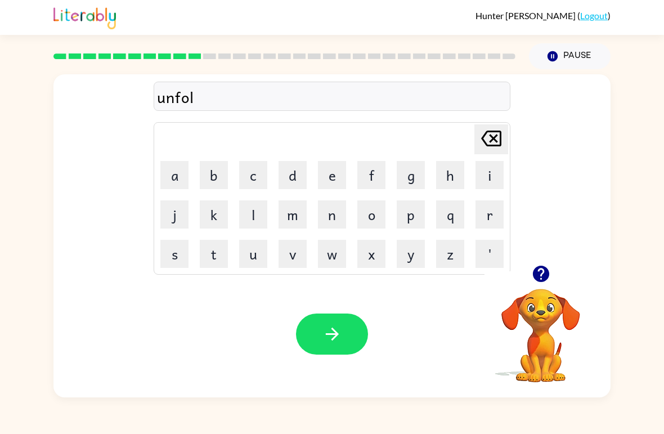
click at [289, 174] on button "d" at bounding box center [293, 175] width 28 height 28
click at [329, 321] on button "button" at bounding box center [332, 333] width 72 height 41
click at [329, 321] on div at bounding box center [332, 333] width 72 height 41
click at [295, 260] on button "v" at bounding box center [293, 254] width 28 height 28
click at [367, 219] on button "o" at bounding box center [371, 214] width 28 height 28
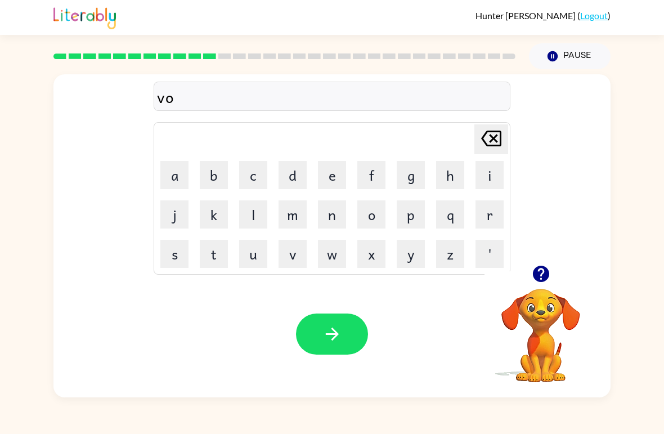
click at [217, 264] on button "t" at bounding box center [214, 254] width 28 height 28
click at [321, 174] on button "e" at bounding box center [332, 175] width 28 height 28
click at [306, 333] on button "button" at bounding box center [332, 333] width 72 height 41
click at [209, 168] on button "b" at bounding box center [214, 175] width 28 height 28
click at [324, 176] on button "e" at bounding box center [332, 175] width 28 height 28
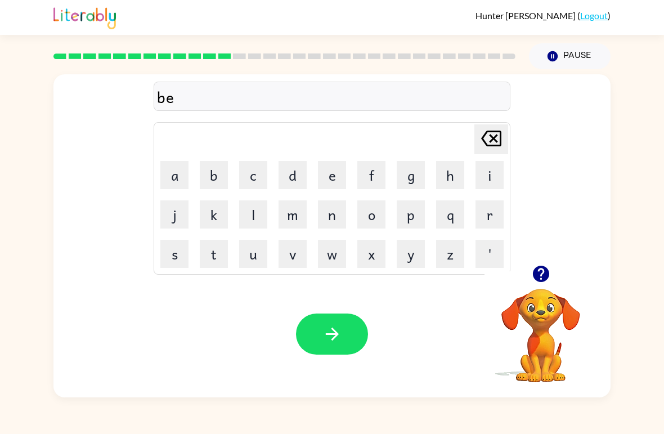
click at [297, 179] on button "d" at bounding box center [293, 175] width 28 height 28
click at [213, 259] on button "t" at bounding box center [214, 254] width 28 height 28
click at [491, 178] on button "i" at bounding box center [489, 175] width 28 height 28
click at [295, 223] on button "m" at bounding box center [293, 214] width 28 height 28
click at [339, 174] on button "e" at bounding box center [332, 175] width 28 height 28
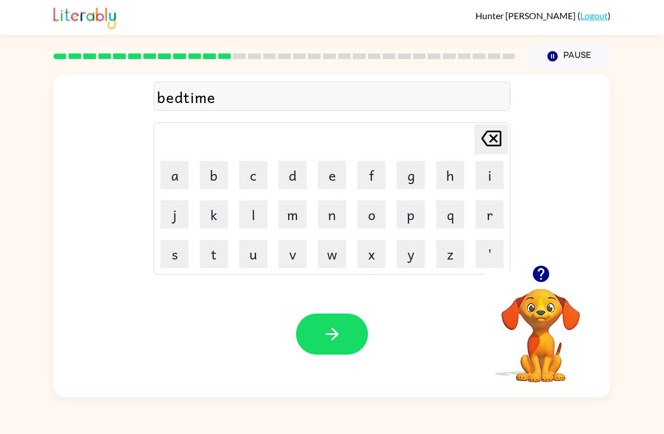
click at [353, 340] on button "button" at bounding box center [332, 333] width 72 height 41
click at [551, 265] on button "button" at bounding box center [541, 273] width 29 height 29
click at [378, 165] on button "f" at bounding box center [371, 175] width 28 height 28
click at [495, 180] on button "i" at bounding box center [489, 175] width 28 height 28
click at [203, 253] on button "t" at bounding box center [214, 254] width 28 height 28
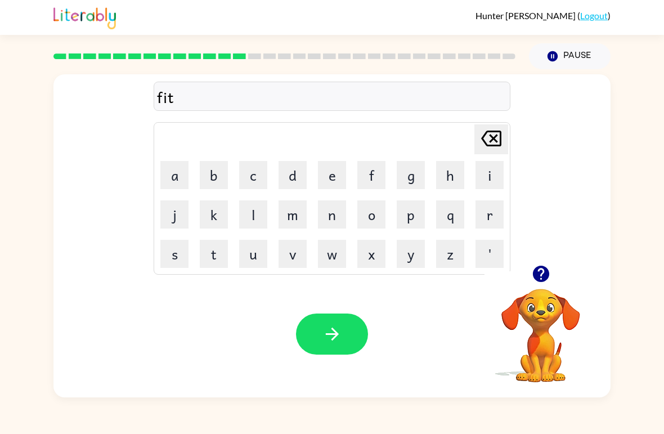
click at [329, 215] on button "n" at bounding box center [332, 214] width 28 height 28
click at [335, 181] on button "e" at bounding box center [332, 175] width 28 height 28
click at [181, 249] on button "s" at bounding box center [174, 254] width 28 height 28
click at [346, 315] on button "button" at bounding box center [332, 333] width 72 height 41
click at [321, 352] on div at bounding box center [332, 333] width 72 height 41
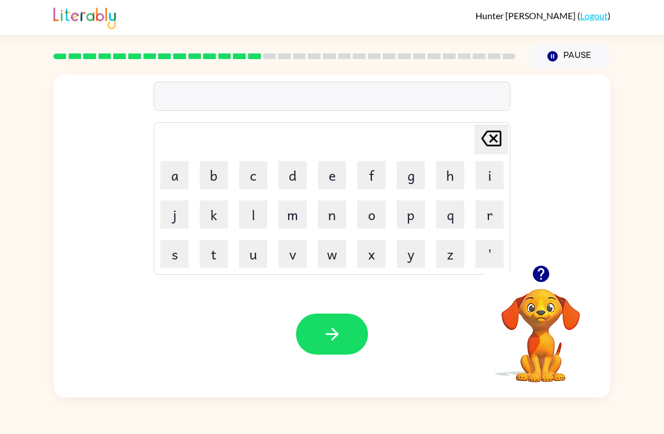
click at [287, 181] on button "d" at bounding box center [293, 175] width 28 height 28
click at [254, 226] on button "l" at bounding box center [253, 214] width 28 height 28
click at [183, 168] on button "a" at bounding box center [174, 175] width 28 height 28
click at [334, 173] on button "e" at bounding box center [332, 175] width 28 height 28
click at [345, 314] on button "button" at bounding box center [332, 333] width 72 height 41
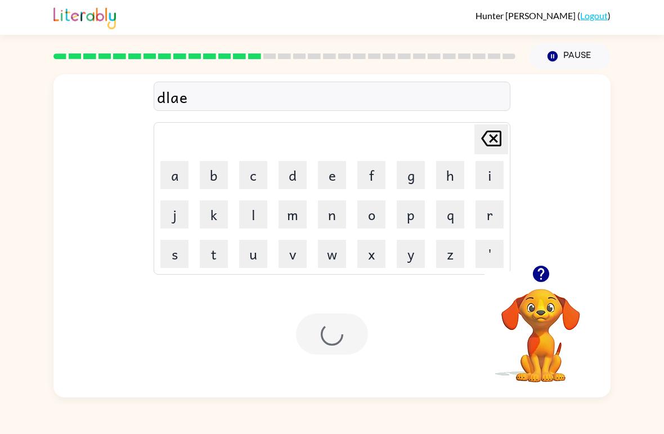
click at [345, 314] on div at bounding box center [332, 333] width 72 height 41
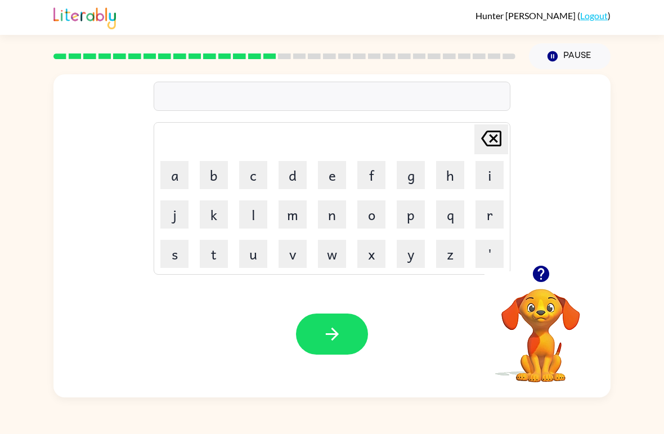
click at [554, 279] on button "button" at bounding box center [541, 273] width 29 height 29
click at [485, 219] on button "r" at bounding box center [489, 214] width 28 height 28
click at [495, 145] on icon at bounding box center [491, 139] width 20 height 16
click at [211, 249] on button "t" at bounding box center [214, 254] width 28 height 28
click at [492, 222] on button "r" at bounding box center [489, 214] width 28 height 28
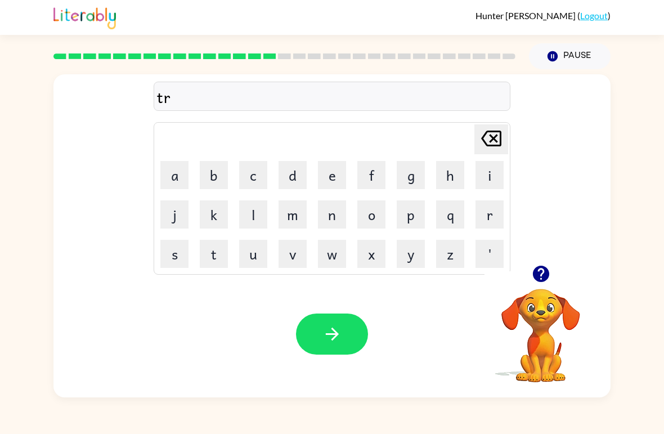
click at [482, 146] on icon "[PERSON_NAME] last character input" at bounding box center [491, 138] width 27 height 27
click at [326, 180] on button "e" at bounding box center [332, 175] width 28 height 28
click at [487, 215] on button "r" at bounding box center [489, 214] width 28 height 28
click at [291, 219] on button "m" at bounding box center [293, 214] width 28 height 28
click at [348, 344] on button "button" at bounding box center [332, 333] width 72 height 41
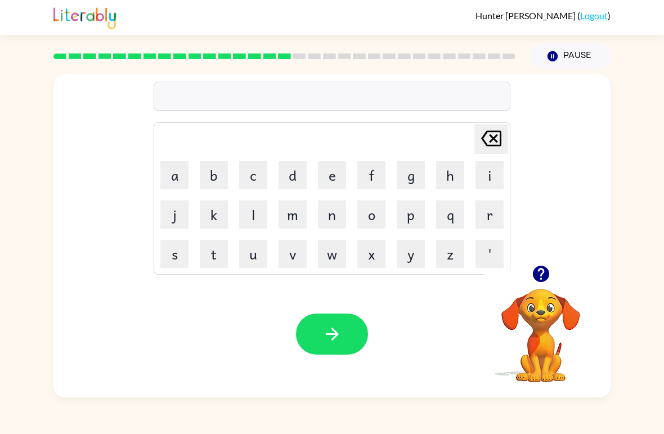
click at [177, 260] on button "s" at bounding box center [174, 254] width 28 height 28
click at [334, 177] on button "e" at bounding box center [332, 175] width 28 height 28
click at [213, 252] on button "t" at bounding box center [214, 254] width 28 height 28
click at [327, 334] on icon "button" at bounding box center [332, 334] width 20 height 20
click at [519, 277] on div at bounding box center [540, 273] width 113 height 29
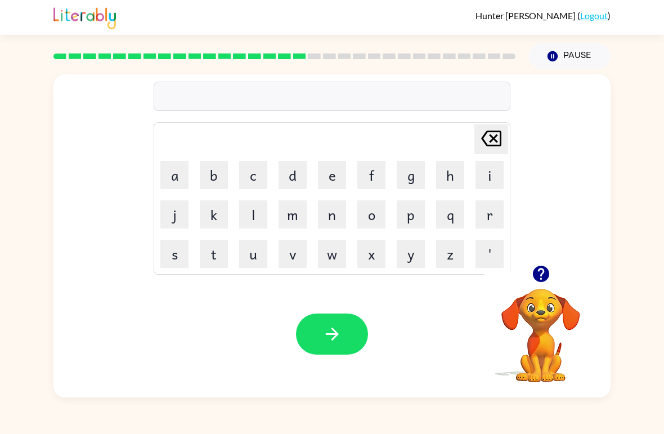
click at [553, 272] on button "button" at bounding box center [541, 273] width 29 height 29
click at [209, 174] on button "b" at bounding box center [214, 175] width 28 height 28
click at [483, 221] on button "r" at bounding box center [489, 214] width 28 height 28
click at [500, 172] on button "i" at bounding box center [489, 175] width 28 height 28
click at [294, 216] on button "m" at bounding box center [293, 214] width 28 height 28
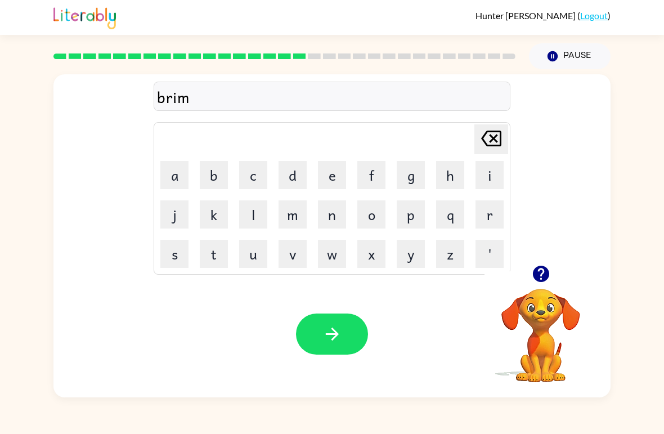
click at [488, 170] on button "i" at bounding box center [489, 175] width 28 height 28
click at [333, 214] on button "n" at bounding box center [332, 214] width 28 height 28
click at [416, 177] on button "g" at bounding box center [411, 175] width 28 height 28
click at [332, 324] on button "button" at bounding box center [332, 333] width 72 height 41
